Goal: Task Accomplishment & Management: Manage account settings

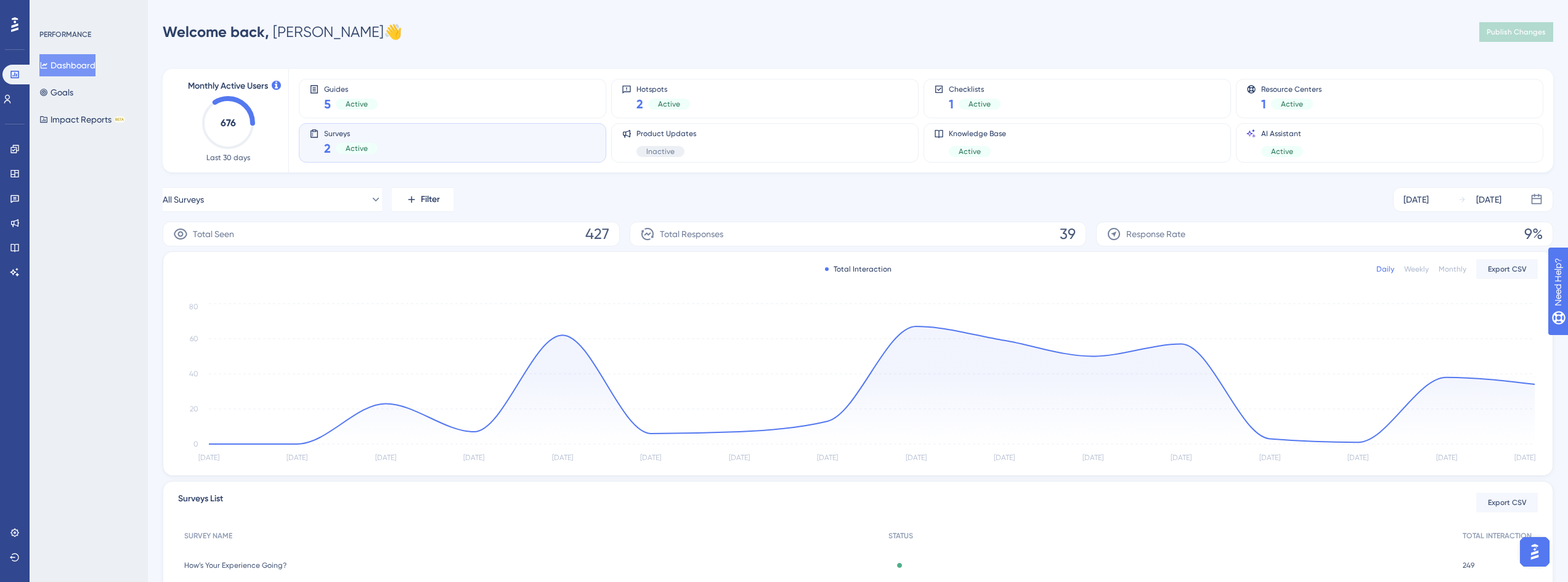
click at [430, 150] on div "Surveys 2 Active" at bounding box center [452, 143] width 287 height 28
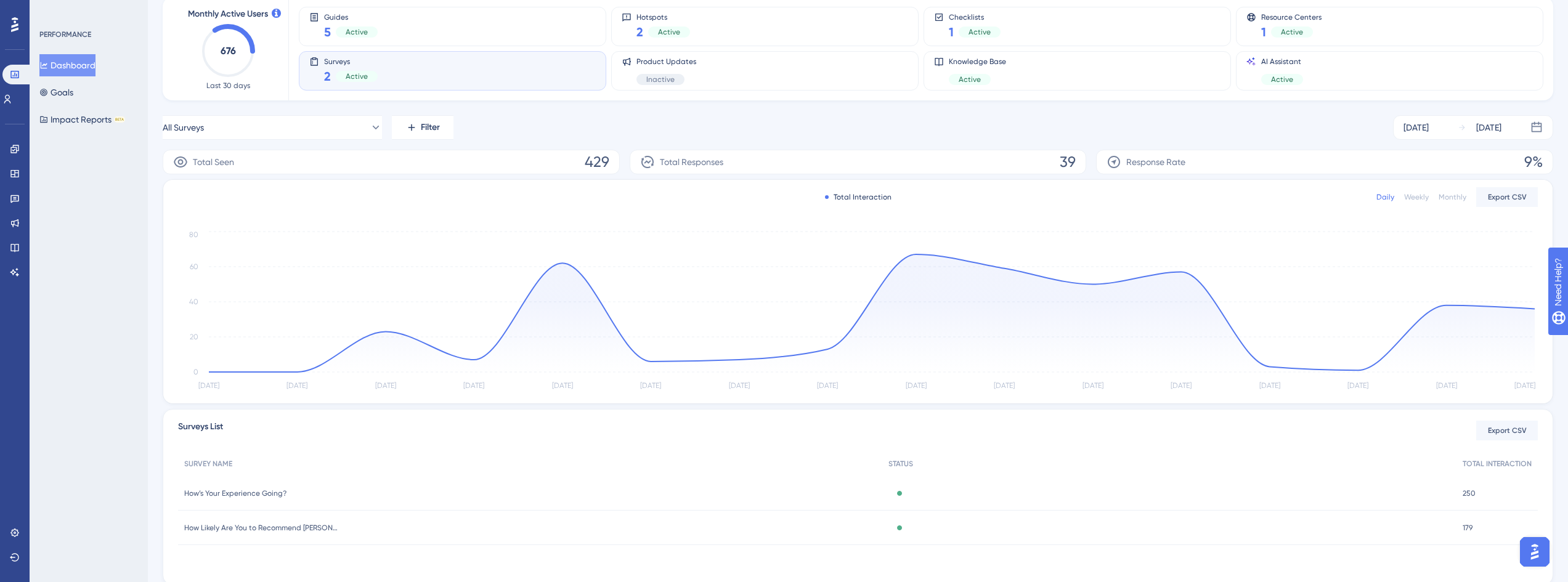
scroll to position [115, 0]
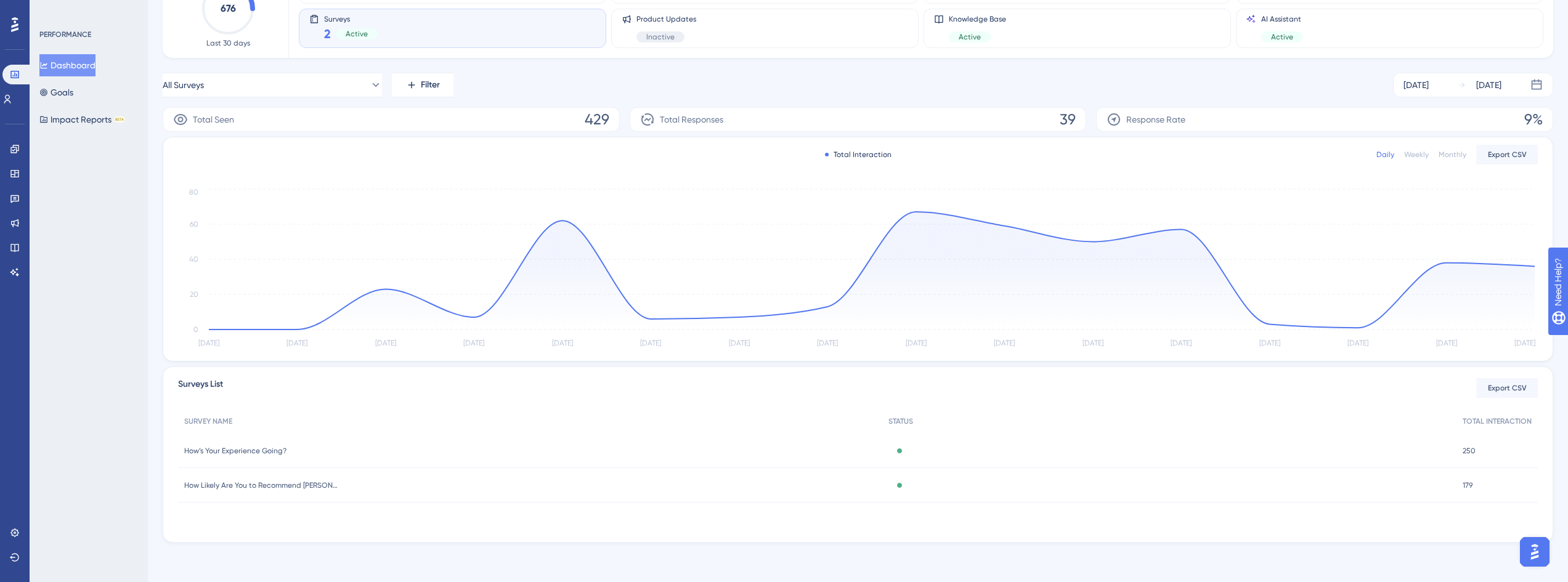
click at [263, 449] on span "How’s Your Experience Going?" at bounding box center [235, 450] width 102 height 9
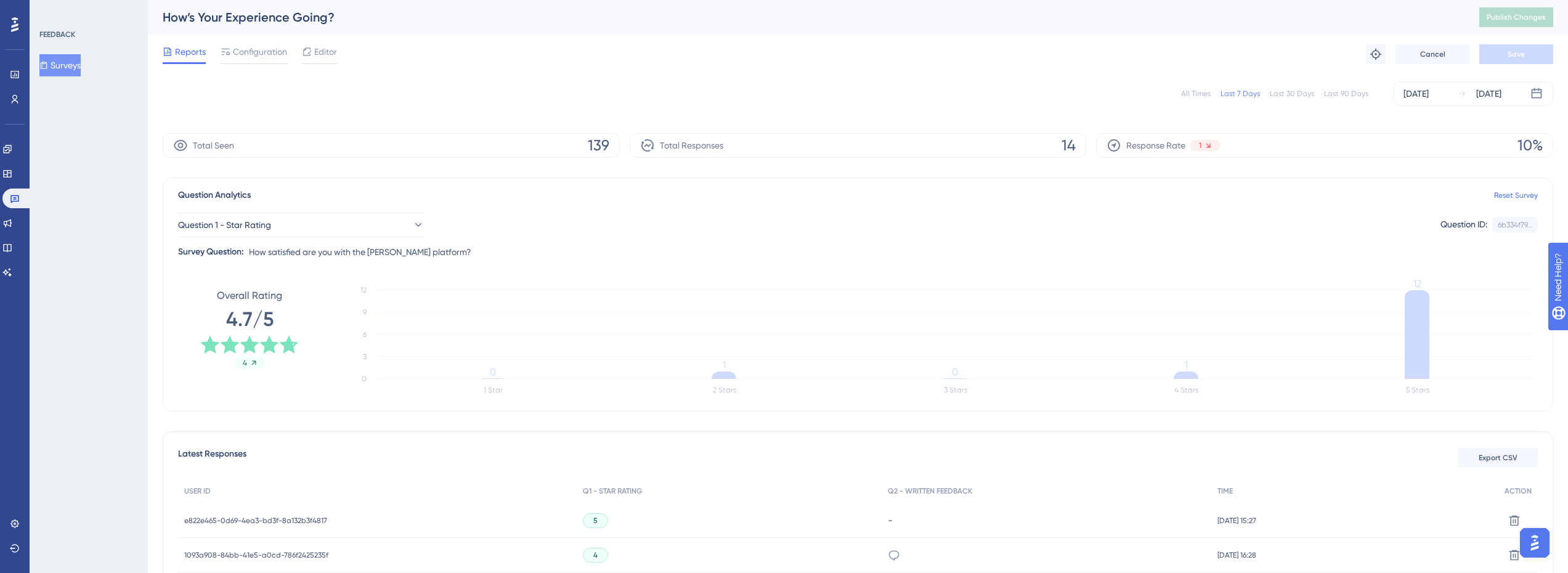
click at [1349, 97] on div "Last 90 Days" at bounding box center [1346, 93] width 45 height 9
click at [68, 59] on button "Surveys" at bounding box center [60, 65] width 41 height 22
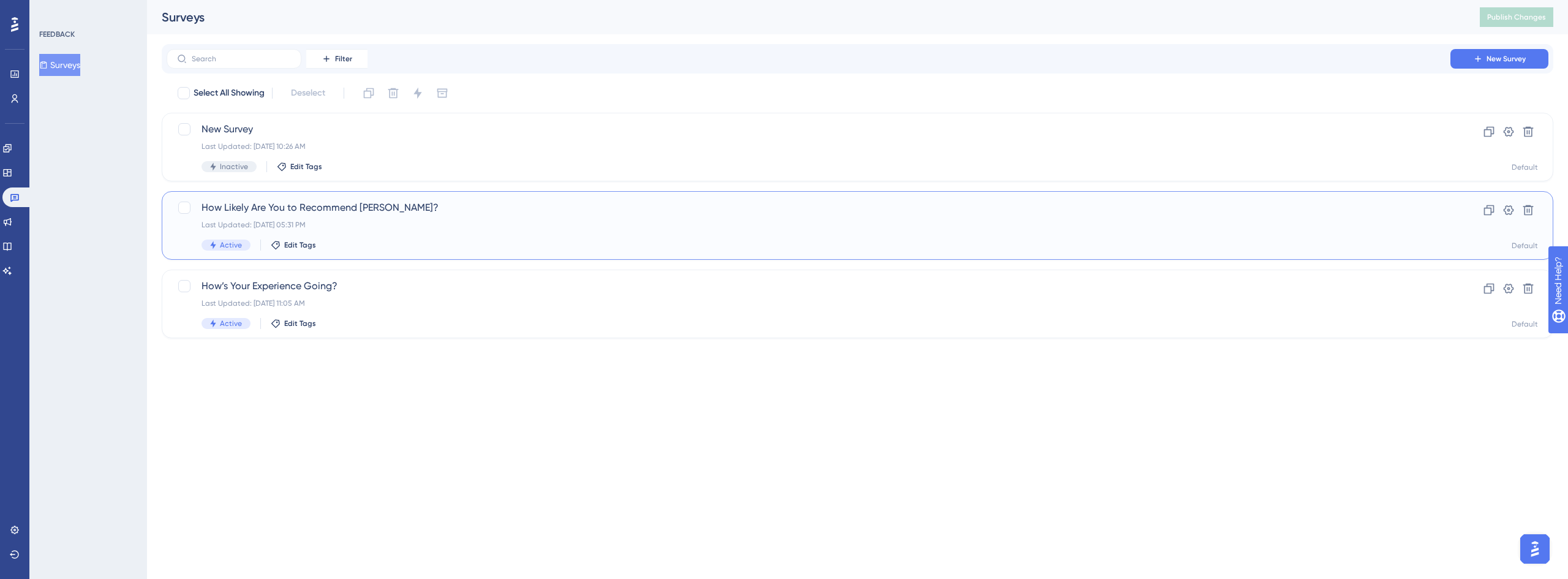
click at [337, 212] on span "How Likely Are You to Recommend [PERSON_NAME]?" at bounding box center [808, 207] width 1214 height 15
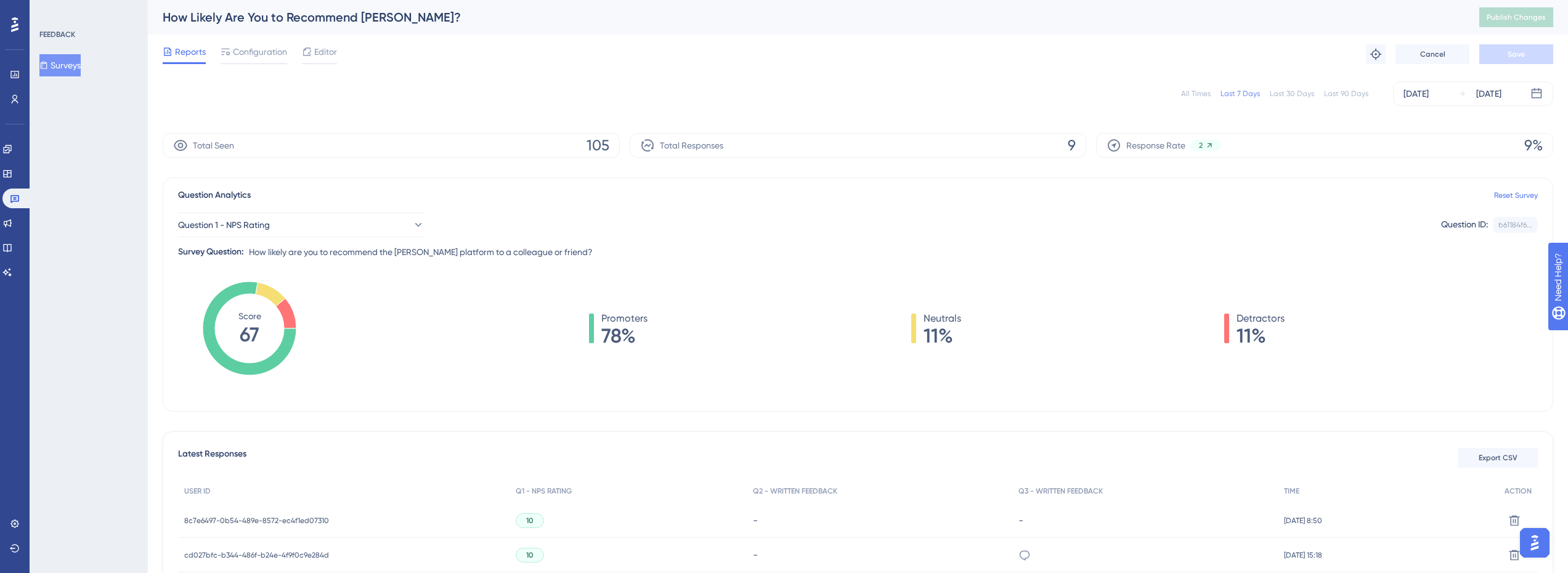
click at [1342, 97] on div "Last 90 Days" at bounding box center [1346, 93] width 45 height 9
click at [16, 69] on link at bounding box center [14, 74] width 9 height 20
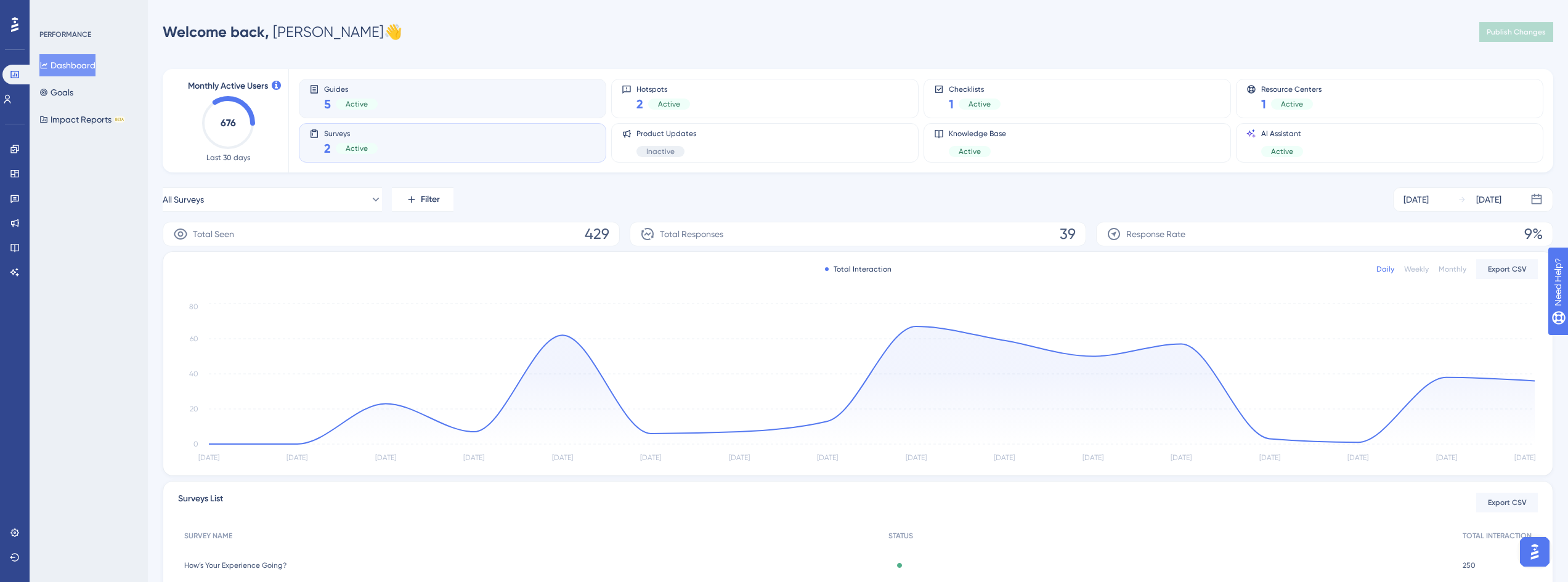
click at [364, 107] on span "Active" at bounding box center [356, 103] width 22 height 9
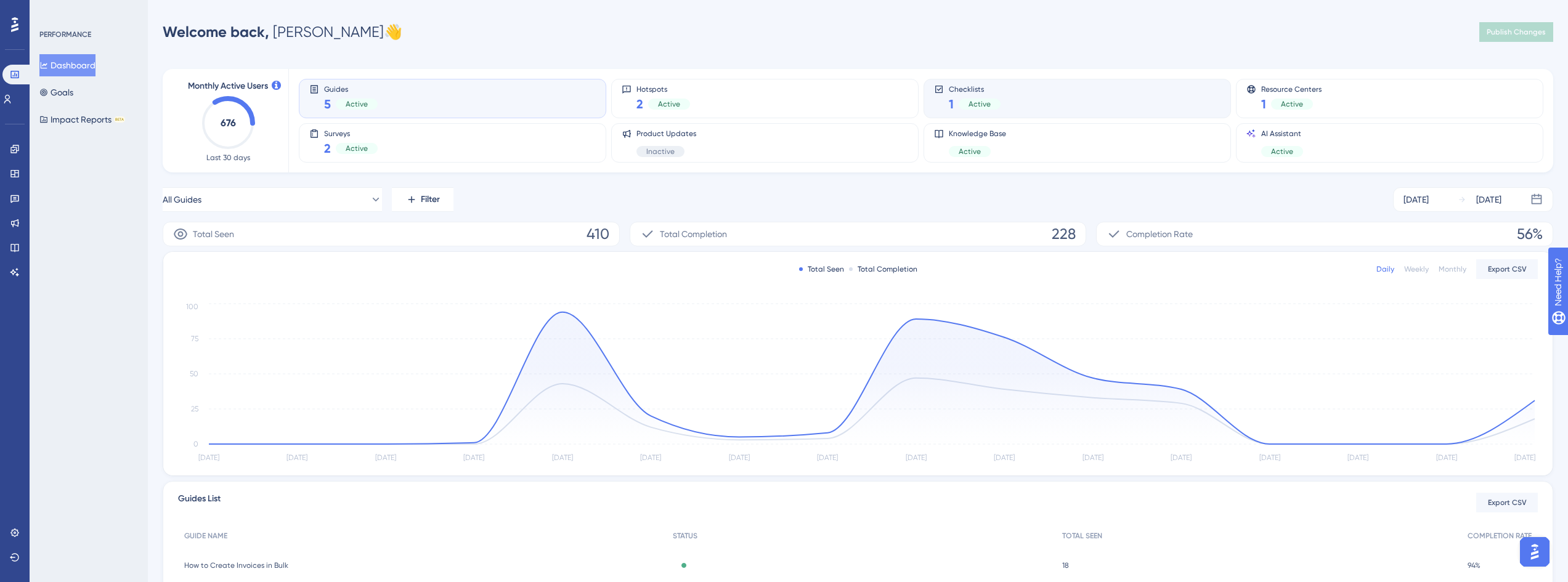
click at [1046, 111] on div "Checklists 1 Active" at bounding box center [1076, 98] width 287 height 28
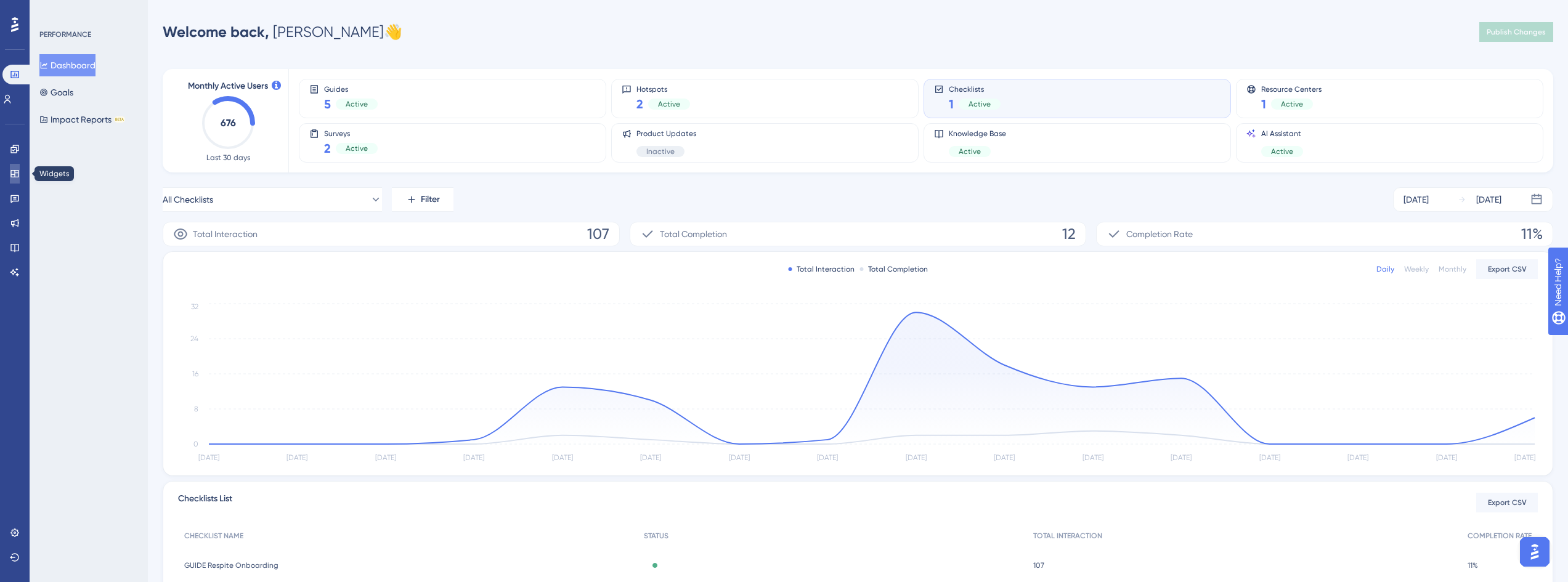
click at [13, 178] on link at bounding box center [14, 173] width 9 height 20
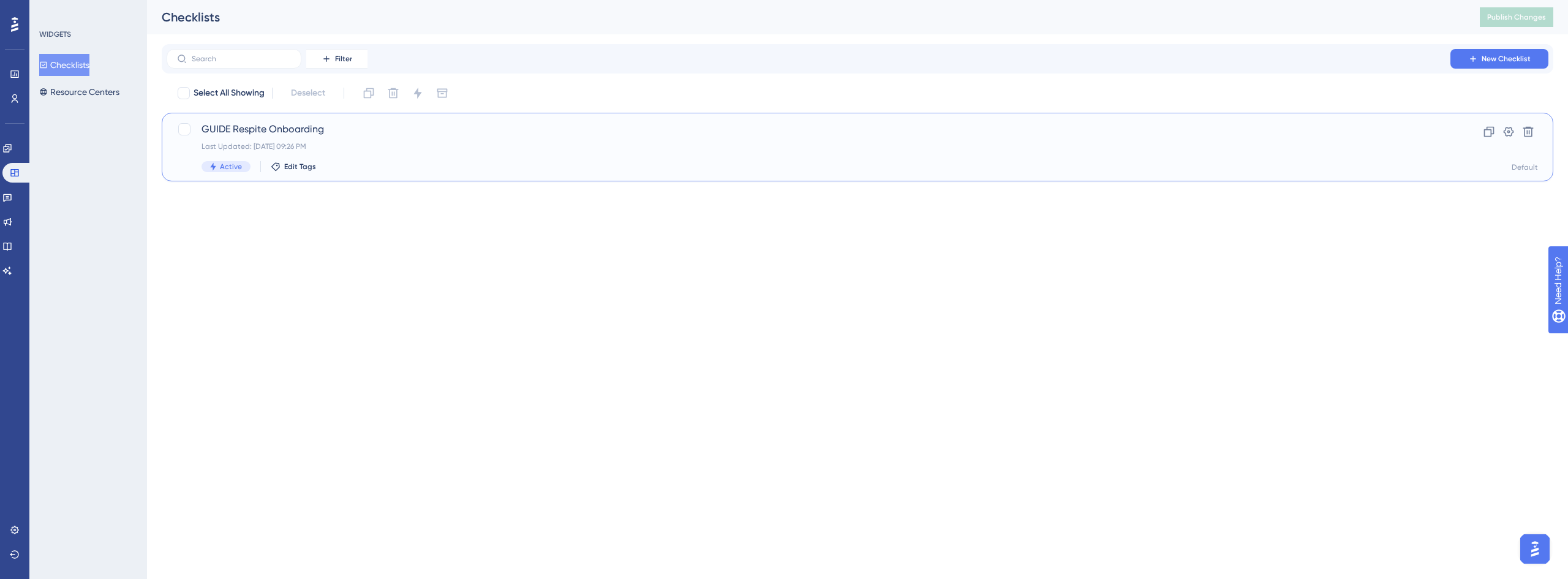
click at [308, 141] on div "GUIDE Respite Onboarding Last Updated: [DATE] 09:26 PM Active Edit Tags" at bounding box center [808, 146] width 1214 height 51
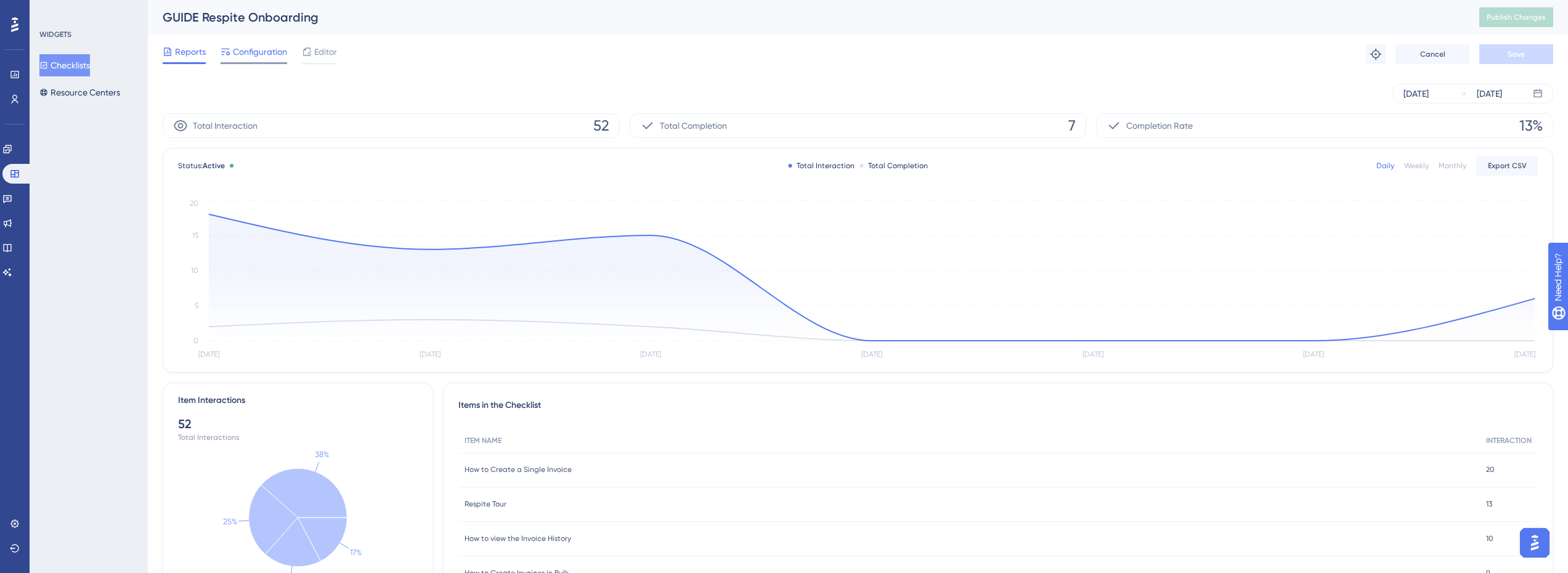
click at [258, 61] on div "Configuration" at bounding box center [253, 54] width 66 height 20
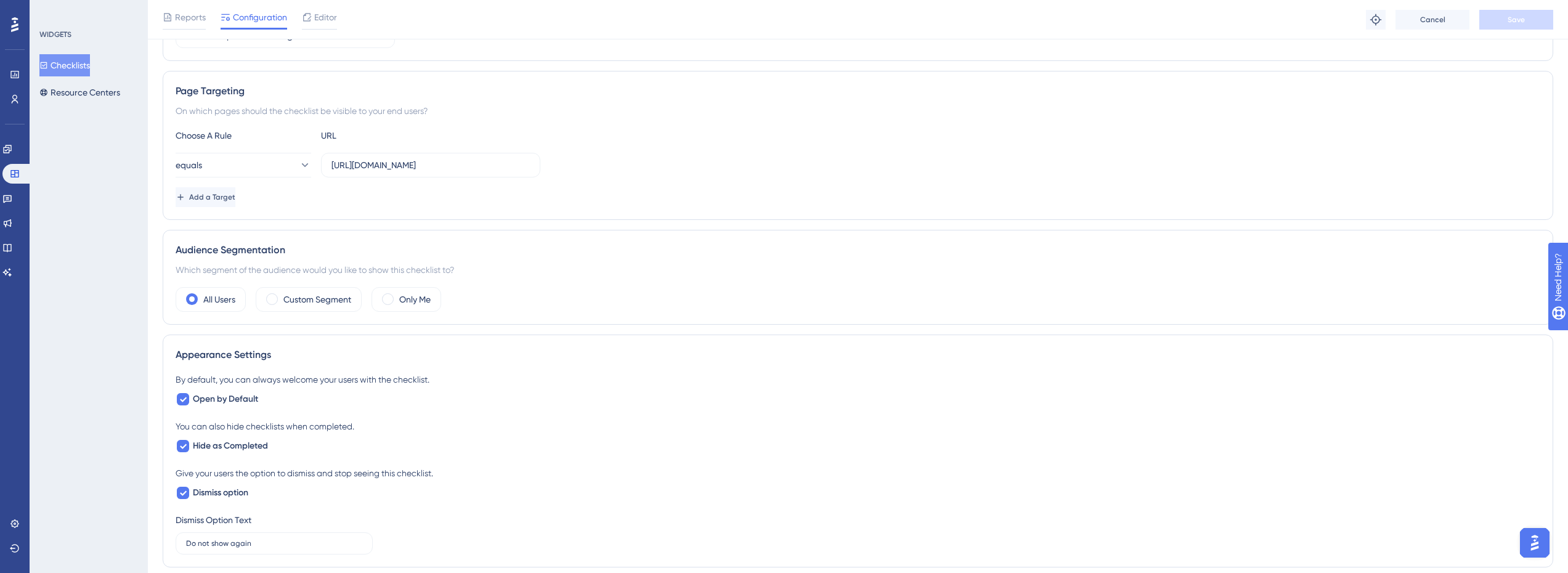
scroll to position [180, 0]
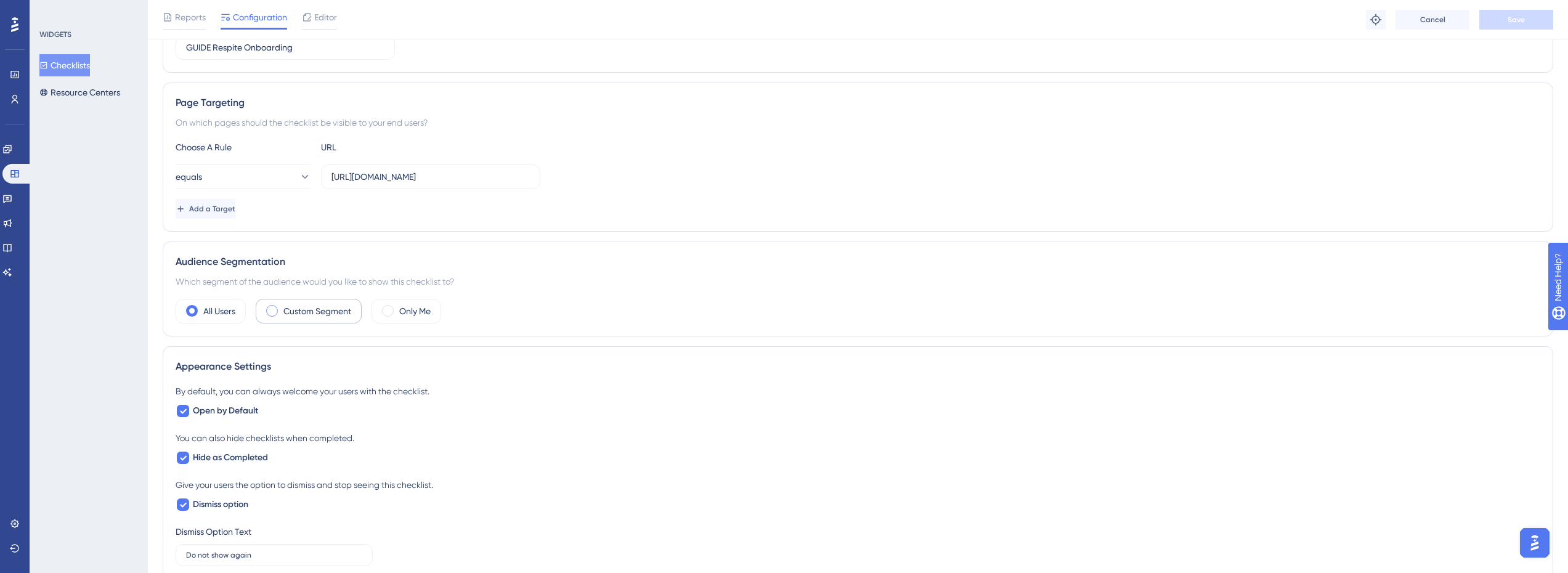
click at [311, 315] on label "Custom Segment" at bounding box center [317, 311] width 68 height 15
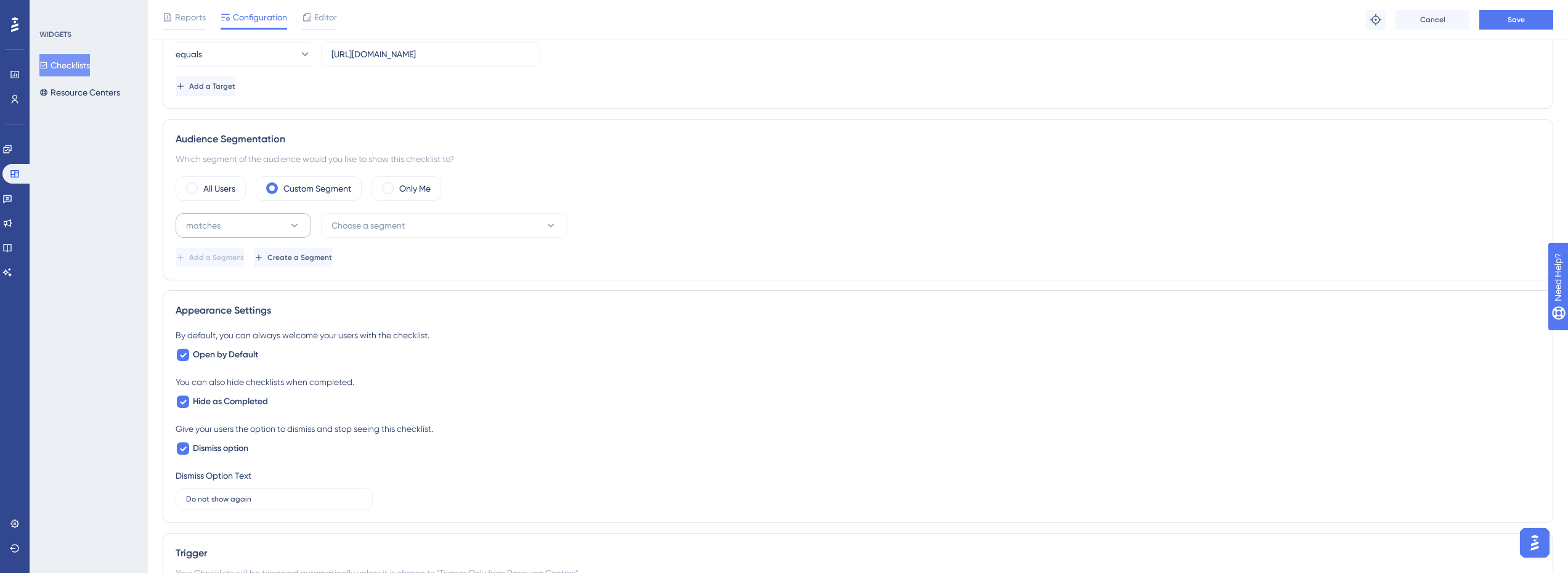
scroll to position [303, 0]
click at [271, 226] on button "matches" at bounding box center [243, 225] width 135 height 25
click at [363, 228] on span "Choose a segment" at bounding box center [368, 225] width 73 height 15
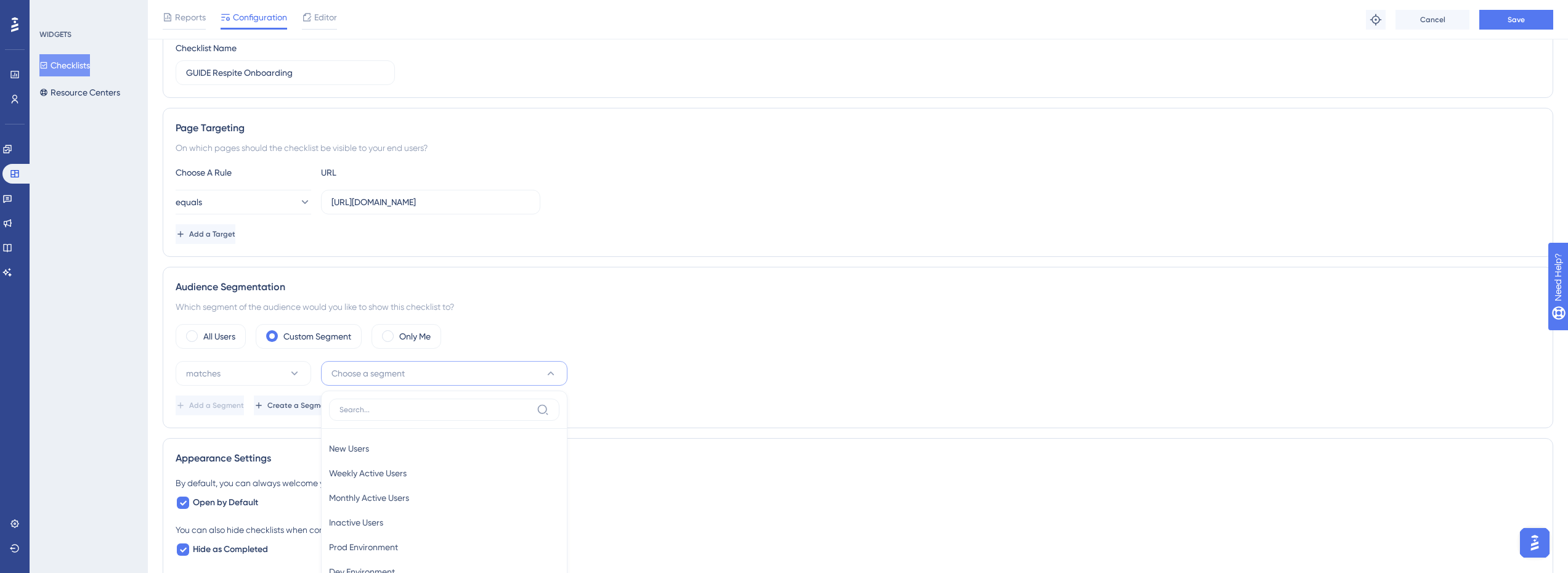
scroll to position [154, 0]
click at [561, 346] on div "All Users Custom Segment Only Me" at bounding box center [858, 337] width 1365 height 25
click at [223, 341] on label "All Users" at bounding box center [219, 337] width 32 height 15
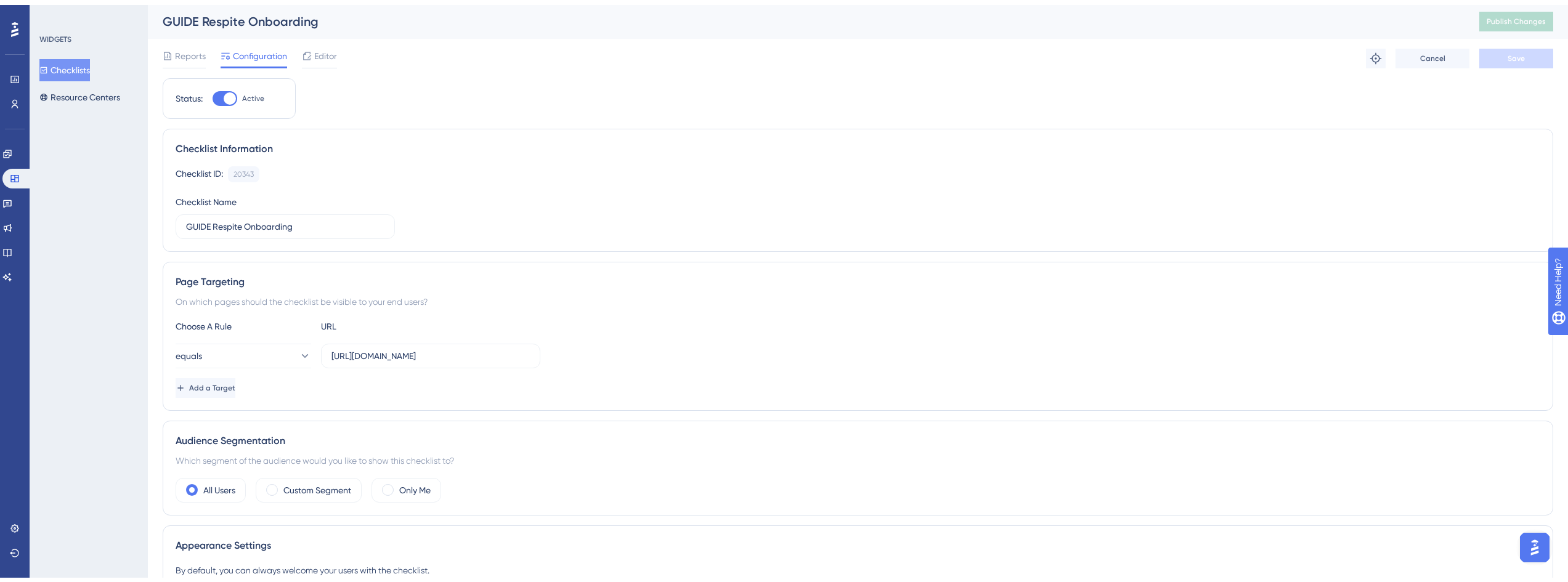
scroll to position [0, 0]
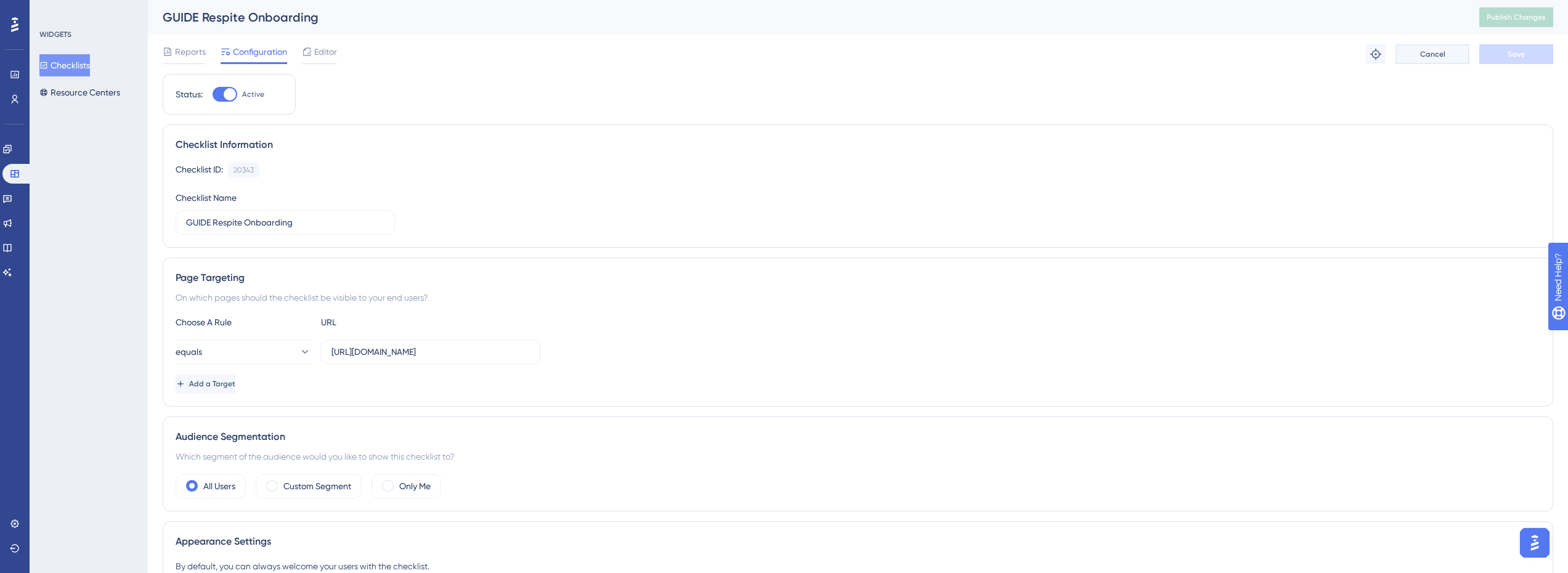
click at [1455, 49] on button "Cancel" at bounding box center [1432, 54] width 74 height 20
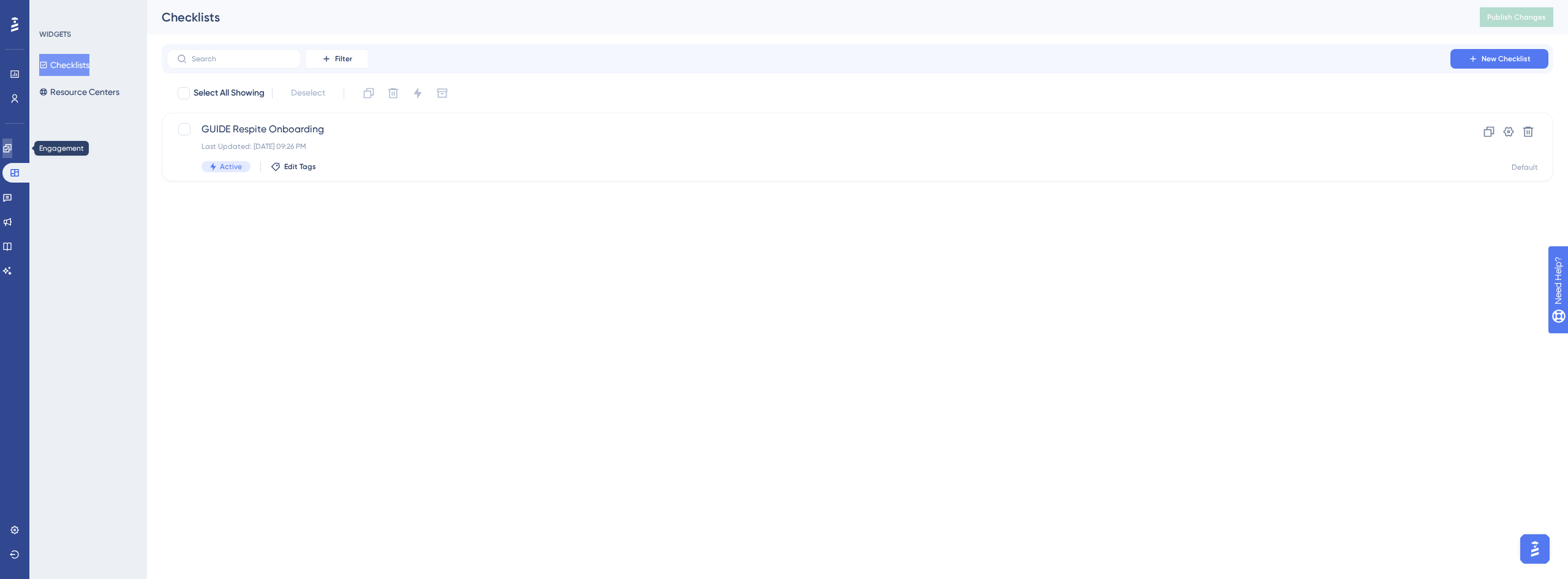
click at [12, 154] on link at bounding box center [7, 148] width 9 height 20
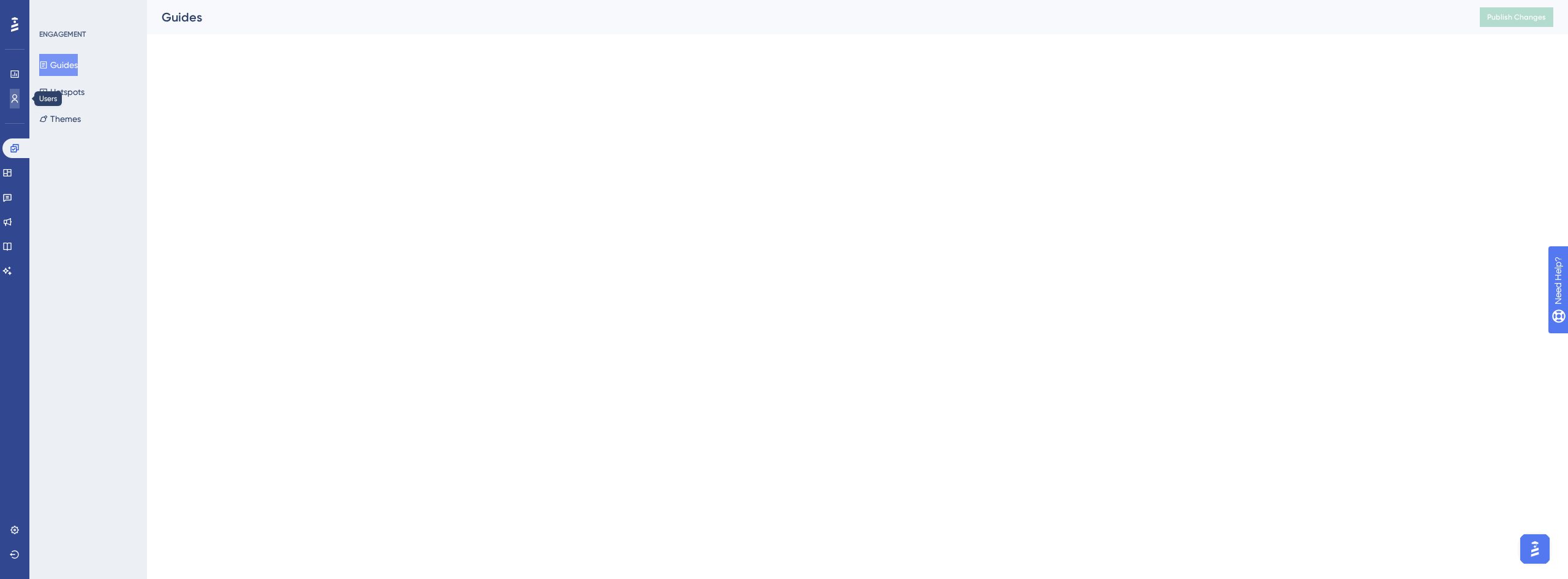
click at [20, 96] on link at bounding box center [14, 98] width 9 height 20
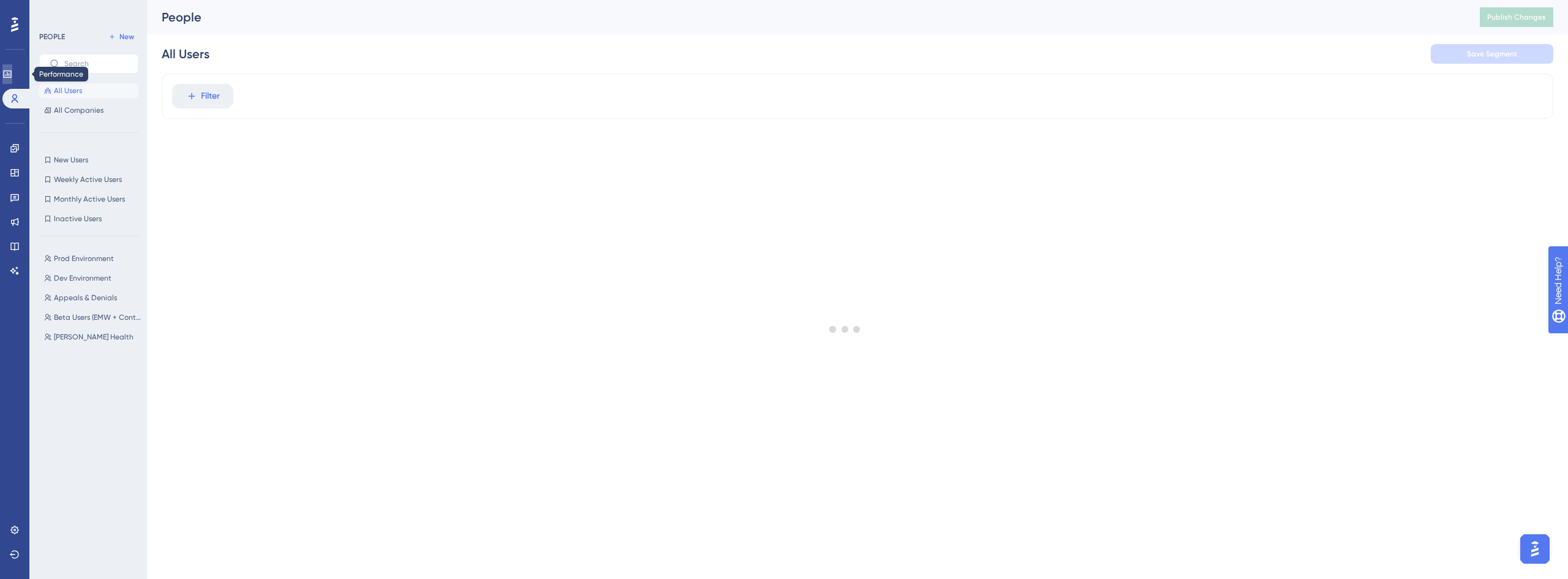
click at [11, 75] on icon at bounding box center [7, 74] width 8 height 8
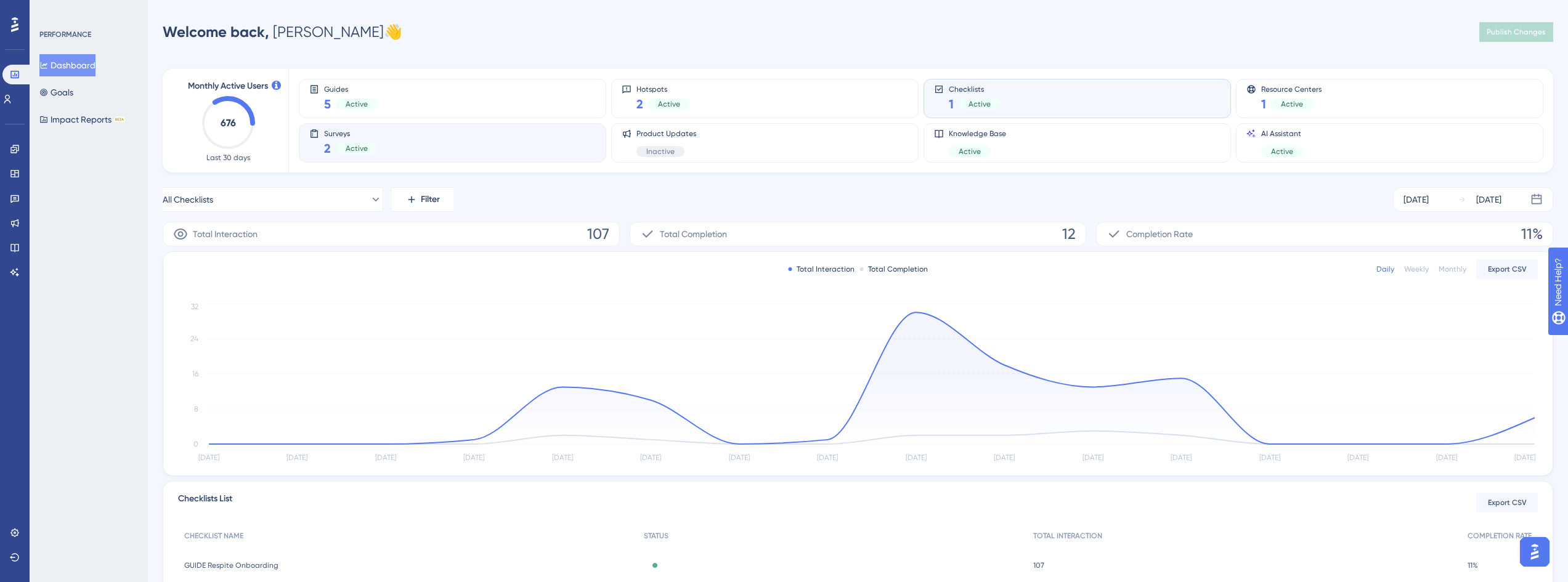
click at [391, 133] on div "Surveys 2 Active" at bounding box center [452, 143] width 287 height 28
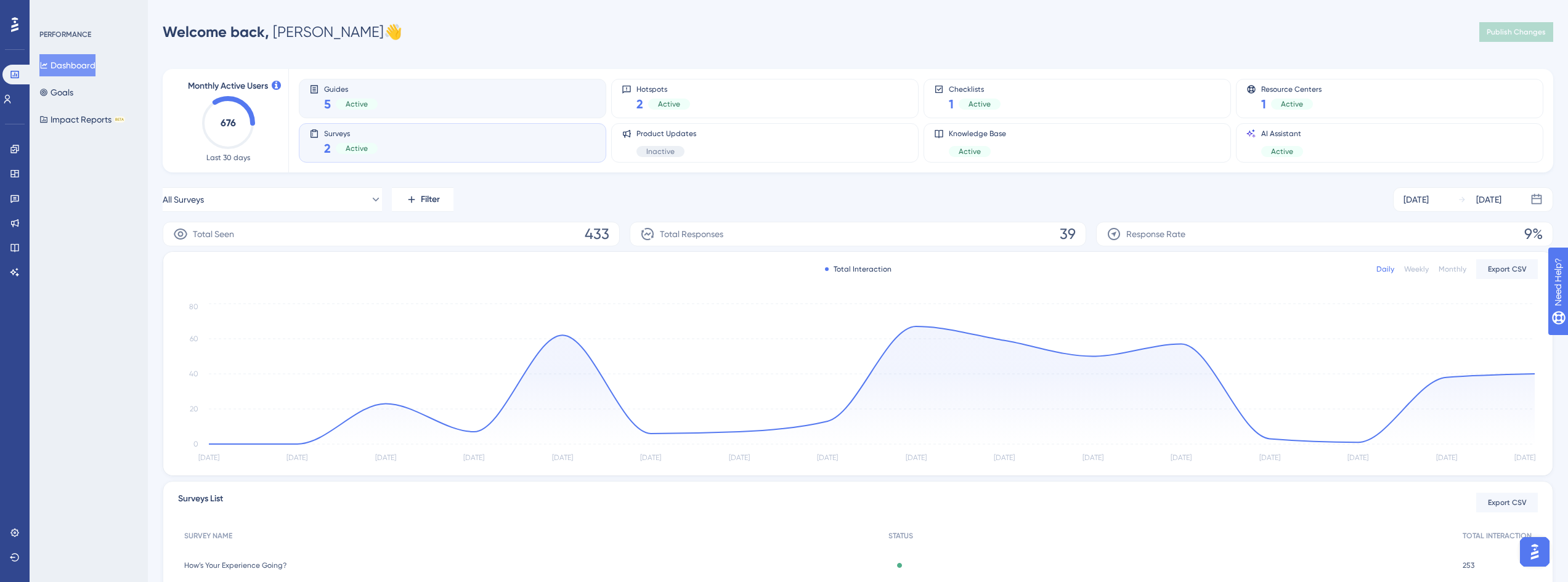
click at [434, 109] on div "Guides 5 Active" at bounding box center [452, 98] width 287 height 28
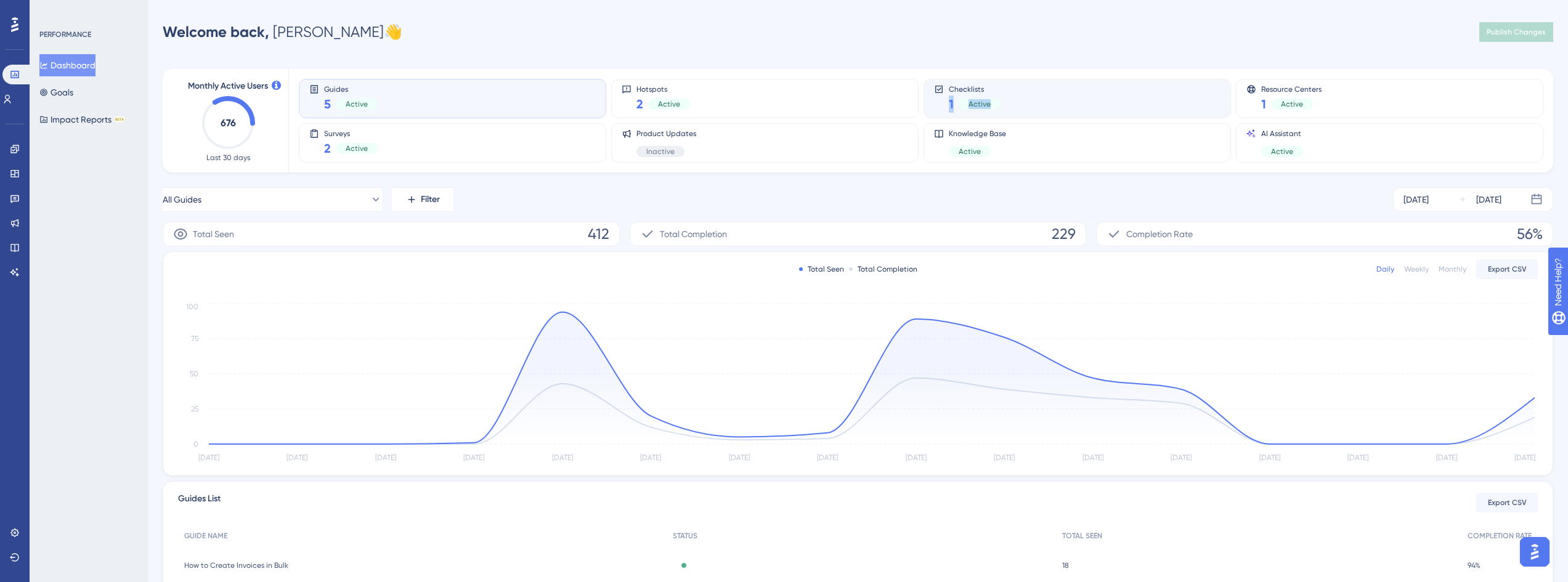
click at [1050, 94] on div "Checklists 1 Active" at bounding box center [1076, 98] width 287 height 28
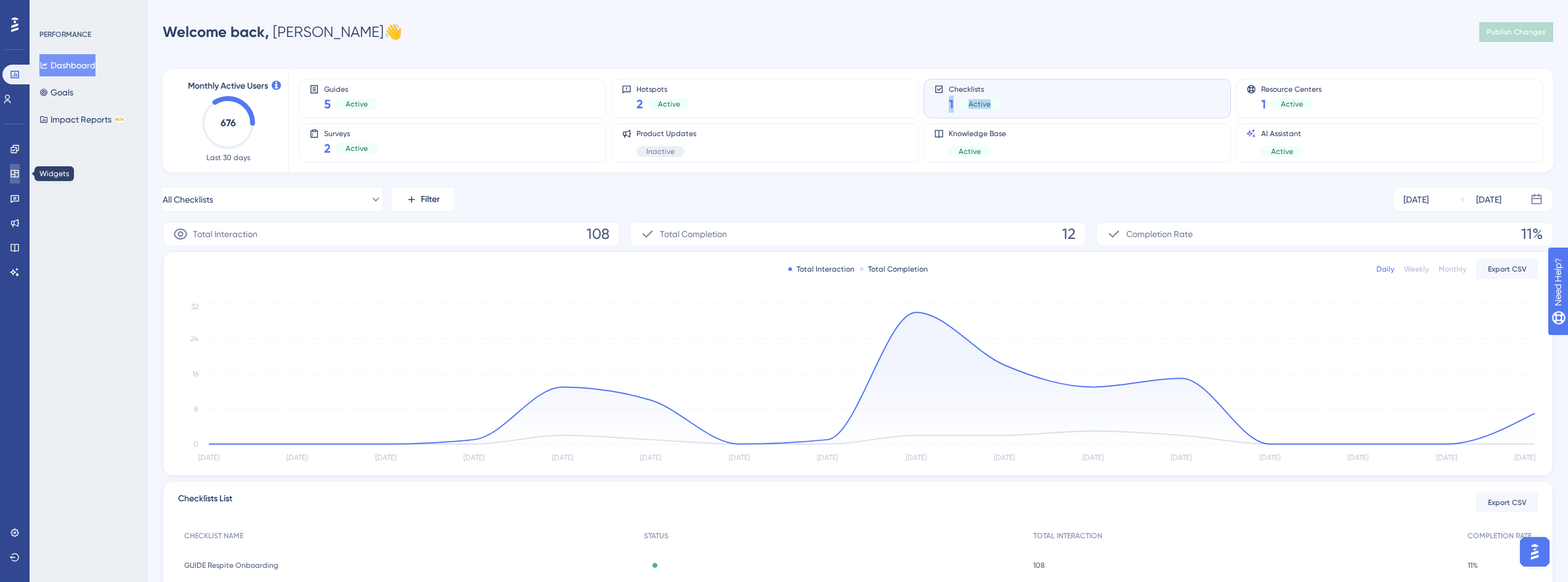
click at [15, 177] on icon at bounding box center [14, 173] width 8 height 8
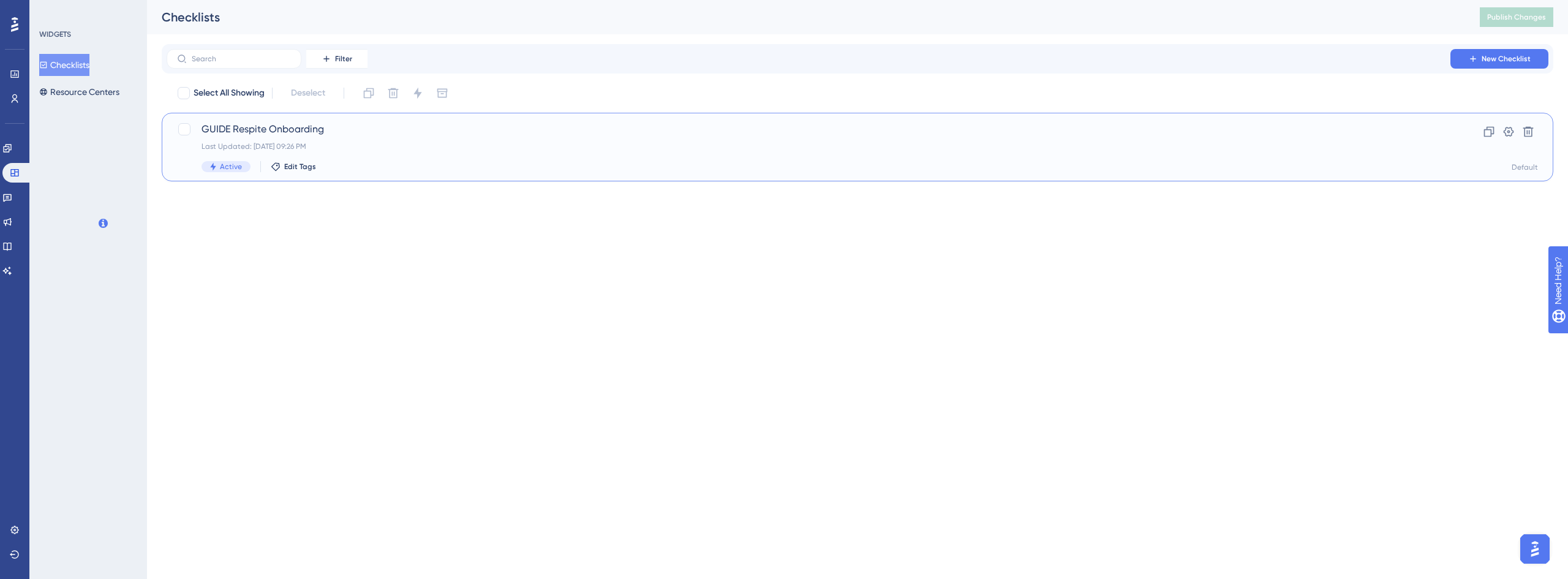
click at [309, 125] on span "GUIDE Respite Onboarding" at bounding box center [808, 128] width 1214 height 15
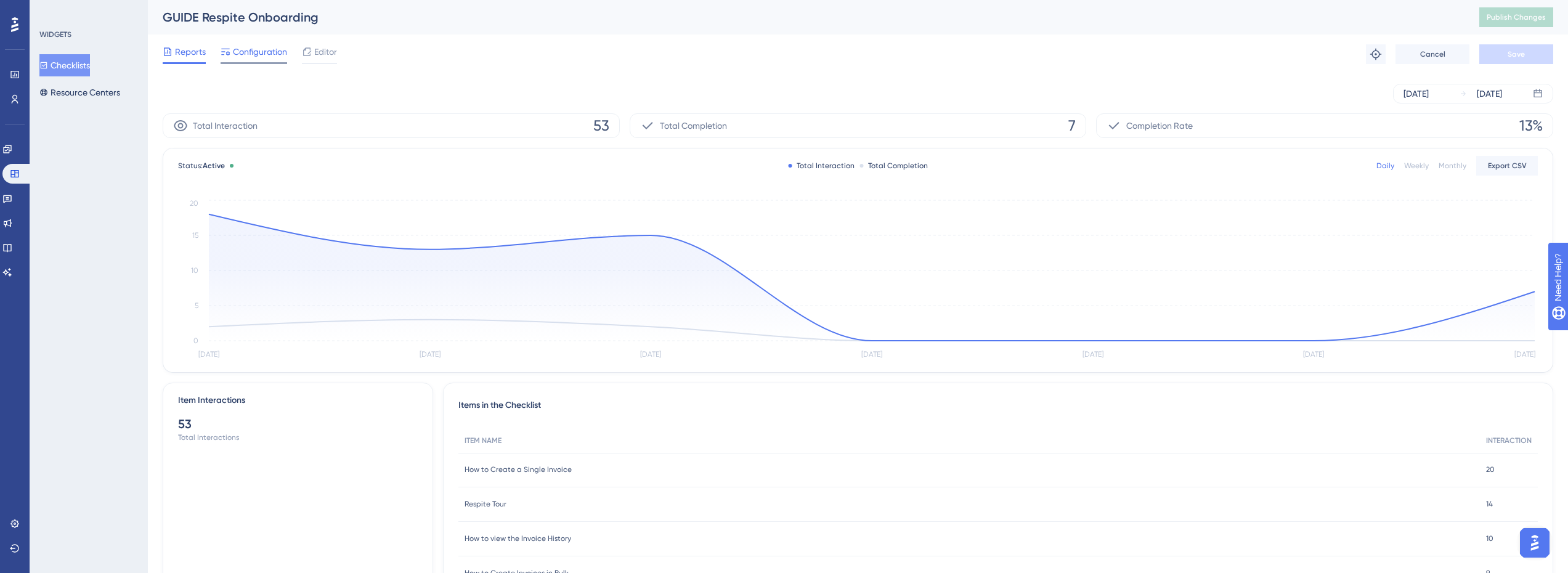
click at [273, 50] on span "Configuration" at bounding box center [259, 52] width 54 height 15
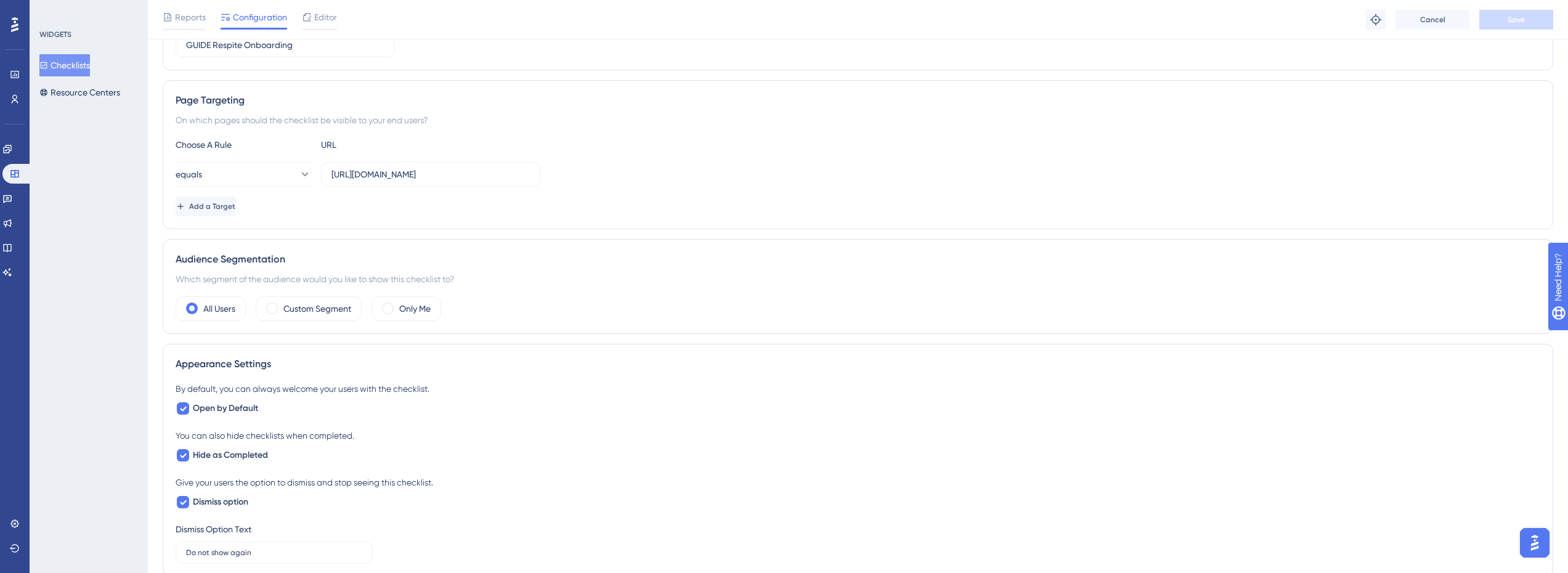
scroll to position [185, 0]
click at [336, 311] on label "Custom Segment" at bounding box center [317, 306] width 68 height 15
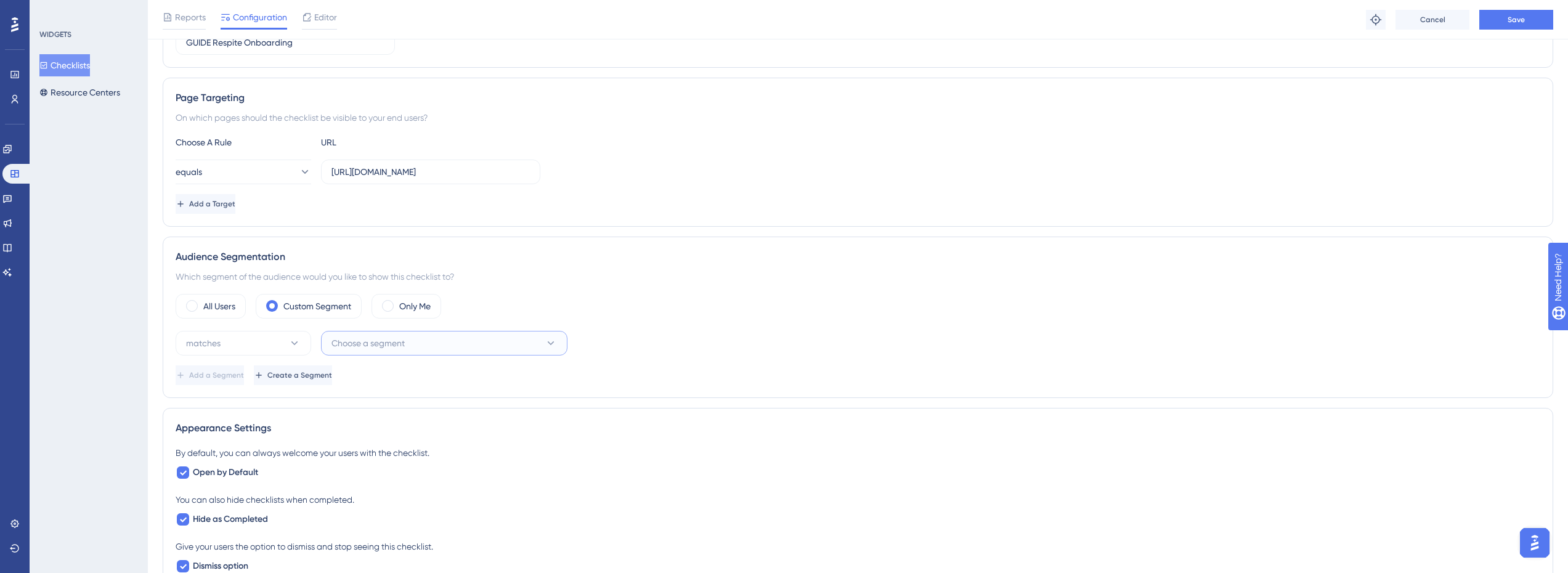
click at [382, 343] on span "Choose a segment" at bounding box center [368, 343] width 73 height 15
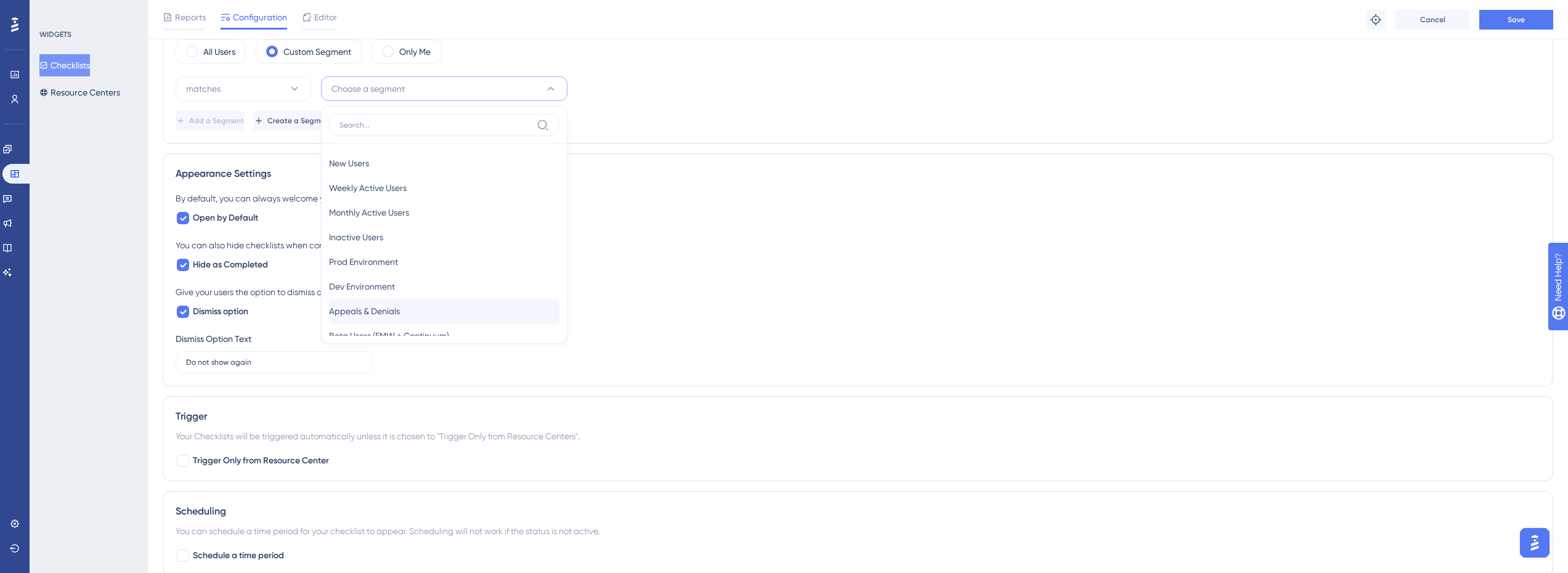
scroll to position [0, 0]
click at [381, 166] on div "New Users New Users" at bounding box center [444, 164] width 231 height 25
click at [241, 89] on button "matches" at bounding box center [243, 89] width 135 height 25
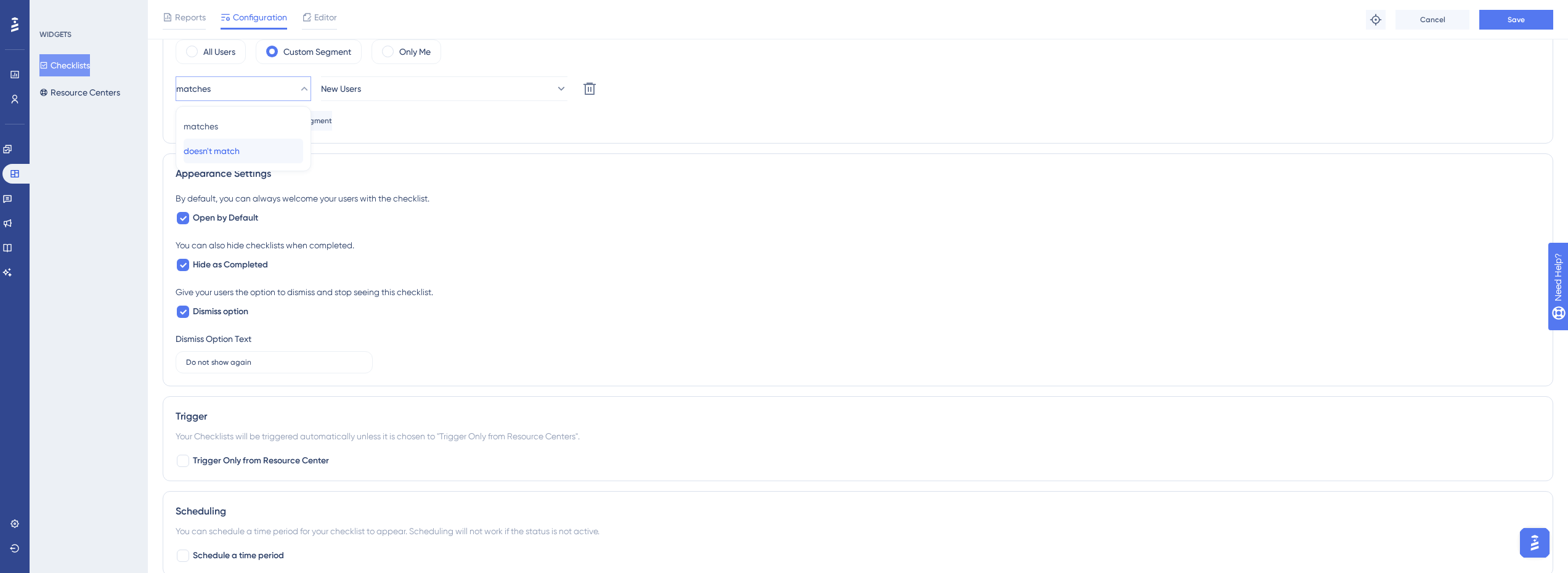
click at [239, 152] on span "doesn't match" at bounding box center [211, 151] width 56 height 15
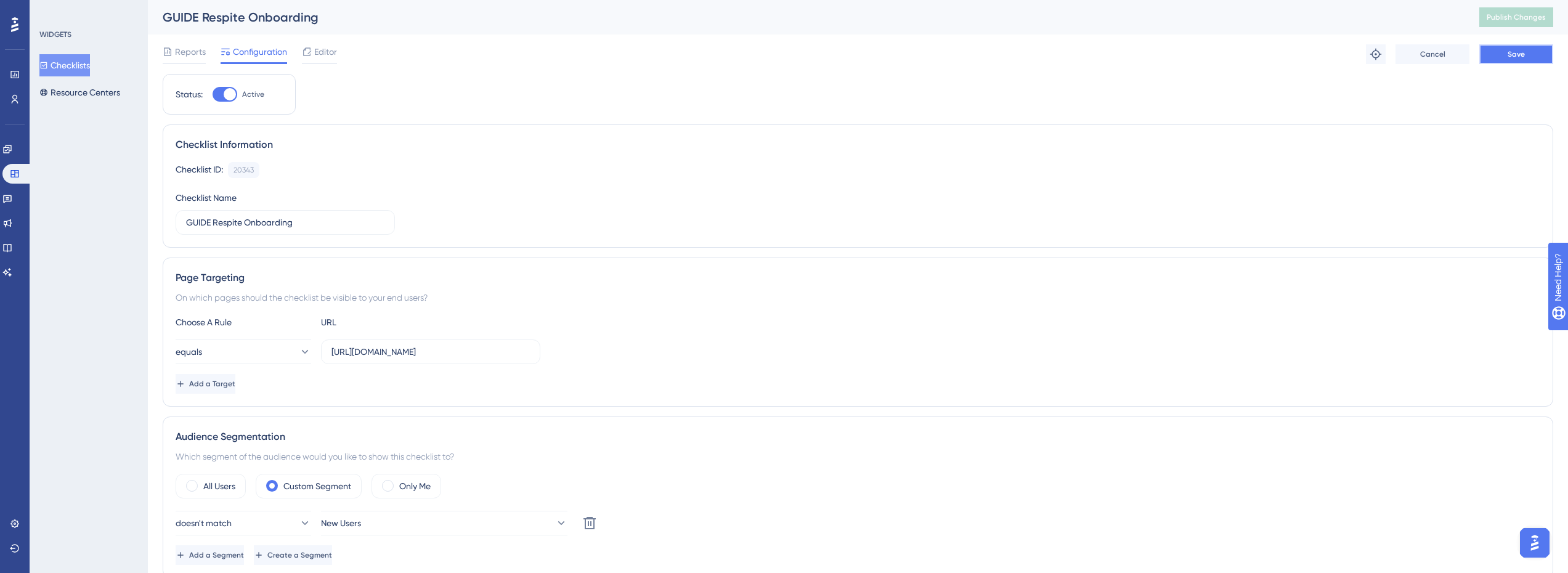
click at [1534, 47] on button "Save" at bounding box center [1516, 54] width 74 height 20
click at [1528, 16] on span "Publish Changes" at bounding box center [1515, 16] width 59 height 9
click at [384, 28] on icon at bounding box center [381, 22] width 12 height 12
click at [14, 79] on link at bounding box center [14, 74] width 9 height 20
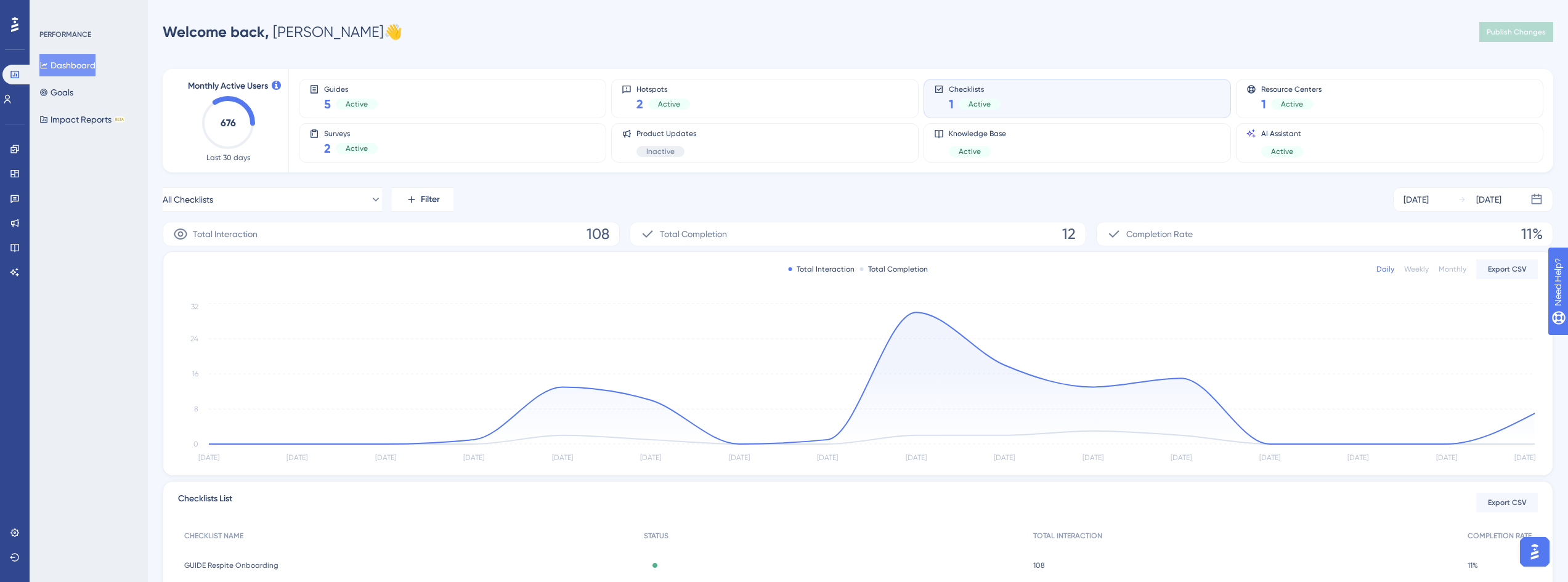
click at [106, 194] on div "PERFORMANCE Dashboard Goals Impact Reports BETA" at bounding box center [88, 291] width 118 height 582
